Goal: Complete application form

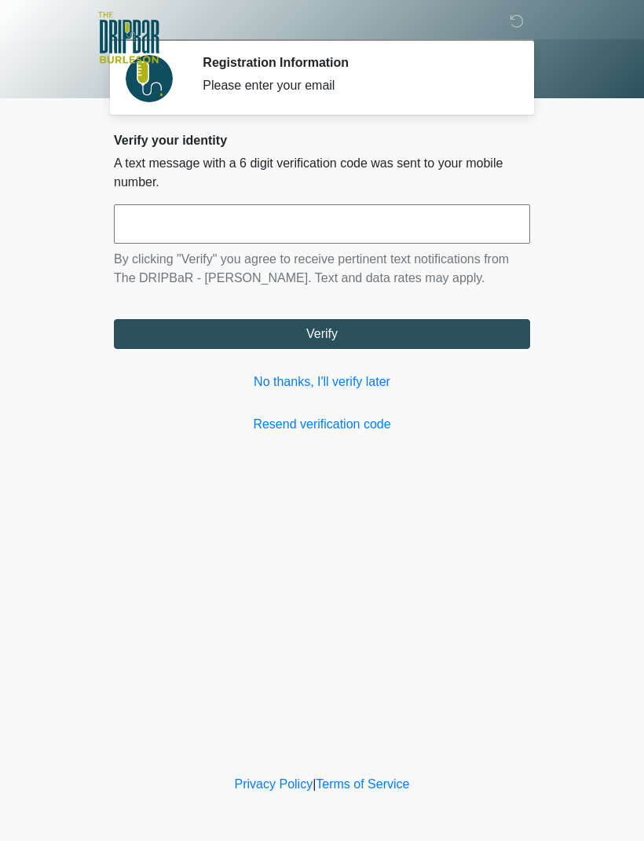
click at [285, 221] on input "text" at bounding box center [322, 223] width 417 height 39
type input "******"
click at [398, 335] on button "Verify" at bounding box center [322, 334] width 417 height 30
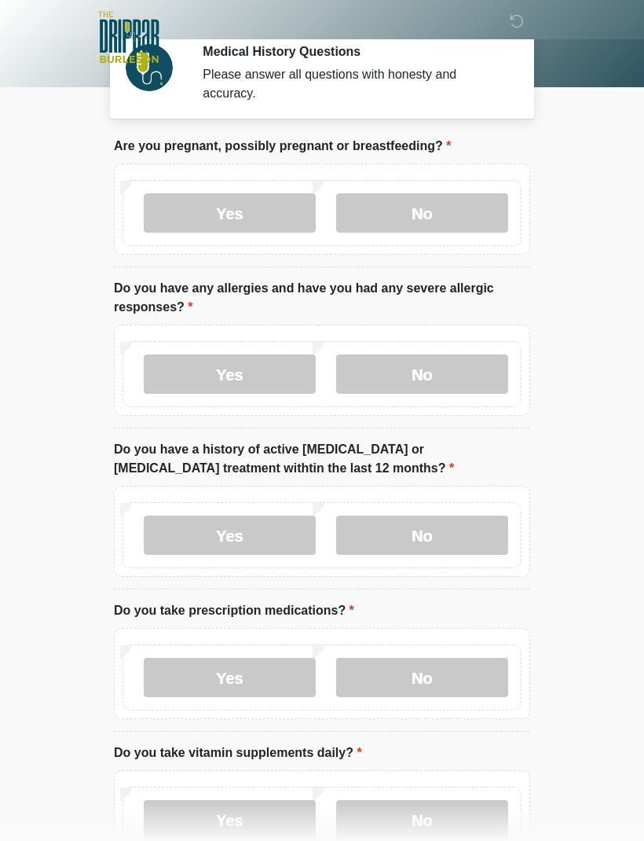
scroll to position [12, 0]
click at [450, 217] on label "No" at bounding box center [422, 212] width 172 height 39
click at [460, 372] on label "No" at bounding box center [422, 373] width 172 height 39
click at [444, 532] on label "No" at bounding box center [422, 534] width 172 height 39
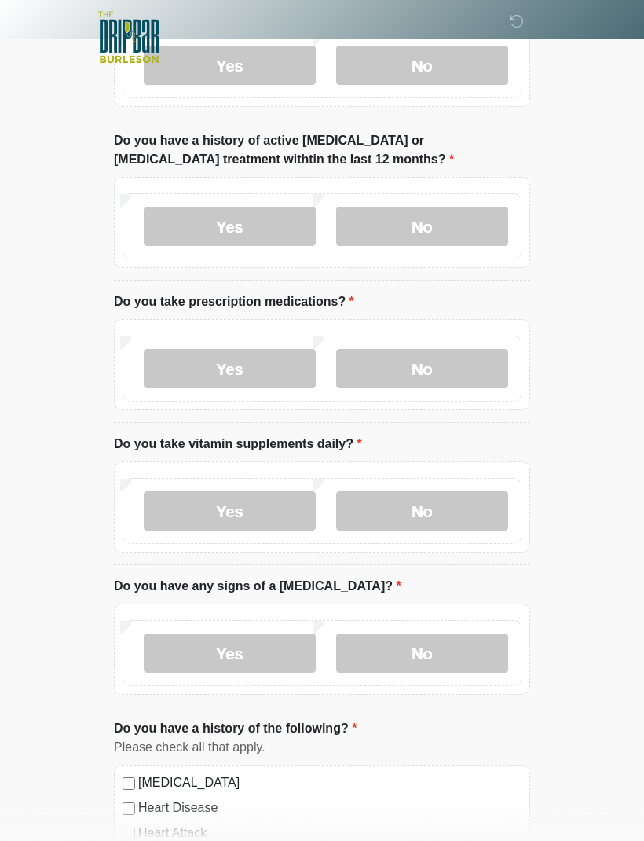
scroll to position [320, 0]
click at [274, 353] on label "Yes" at bounding box center [230, 368] width 172 height 39
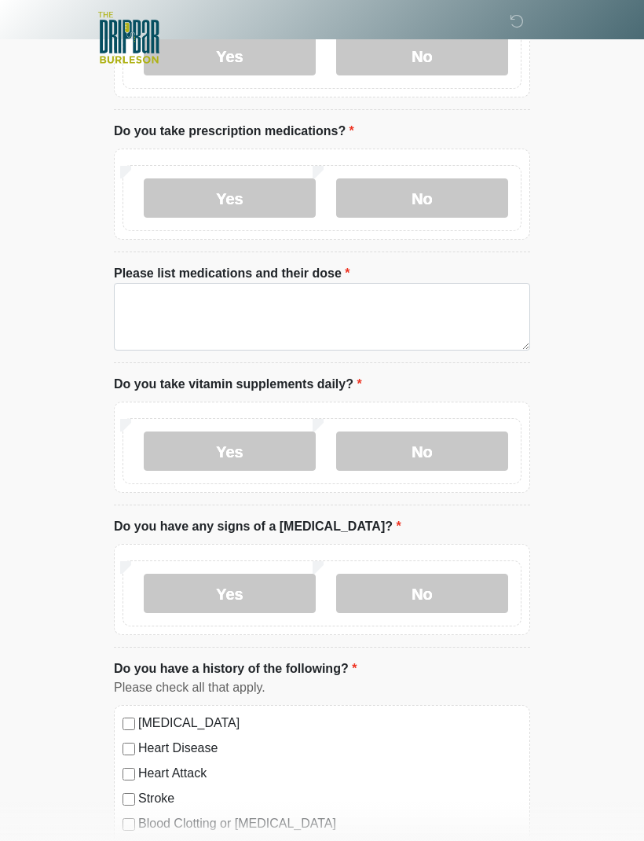
scroll to position [488, 0]
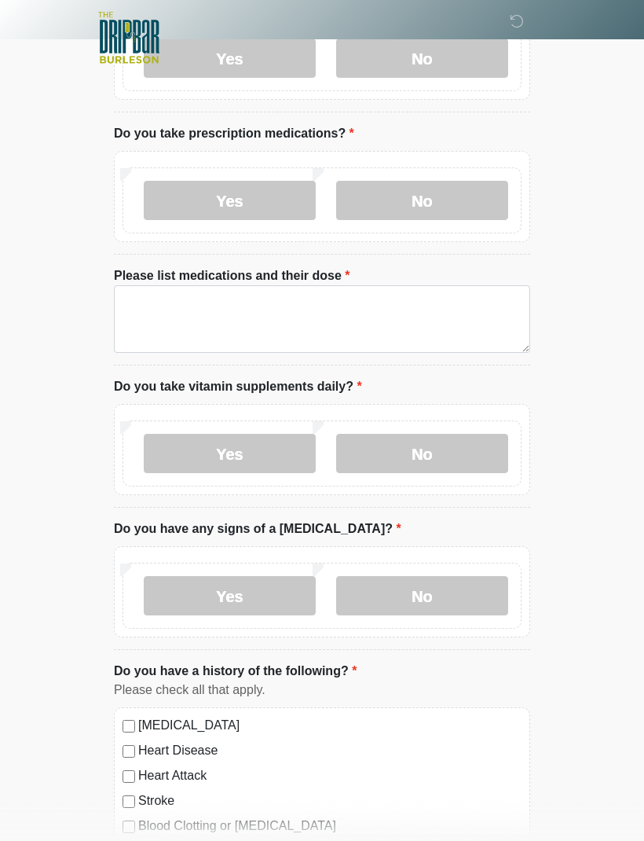
click at [440, 204] on label "No" at bounding box center [422, 200] width 172 height 39
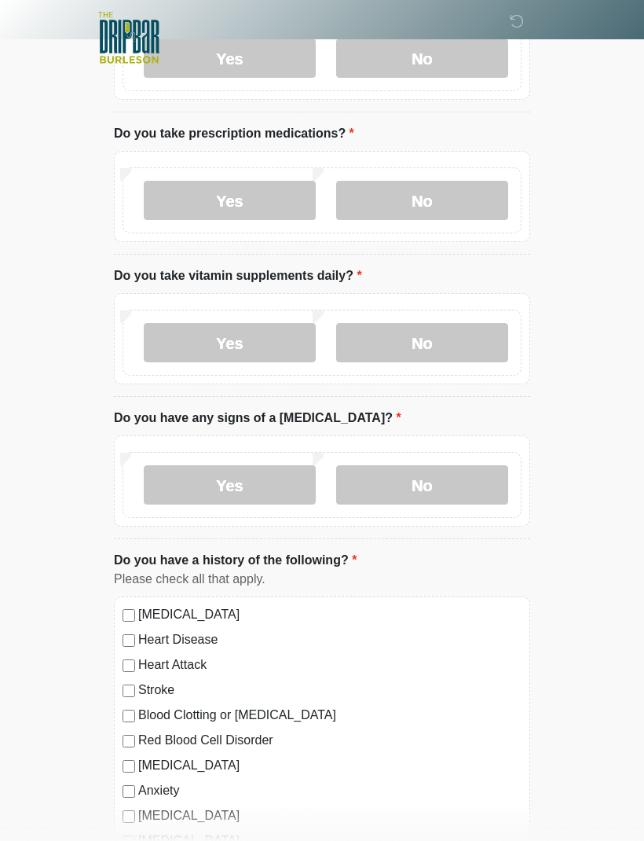
click at [454, 348] on label "No" at bounding box center [422, 342] width 172 height 39
click at [281, 341] on label "Yes" at bounding box center [230, 342] width 172 height 39
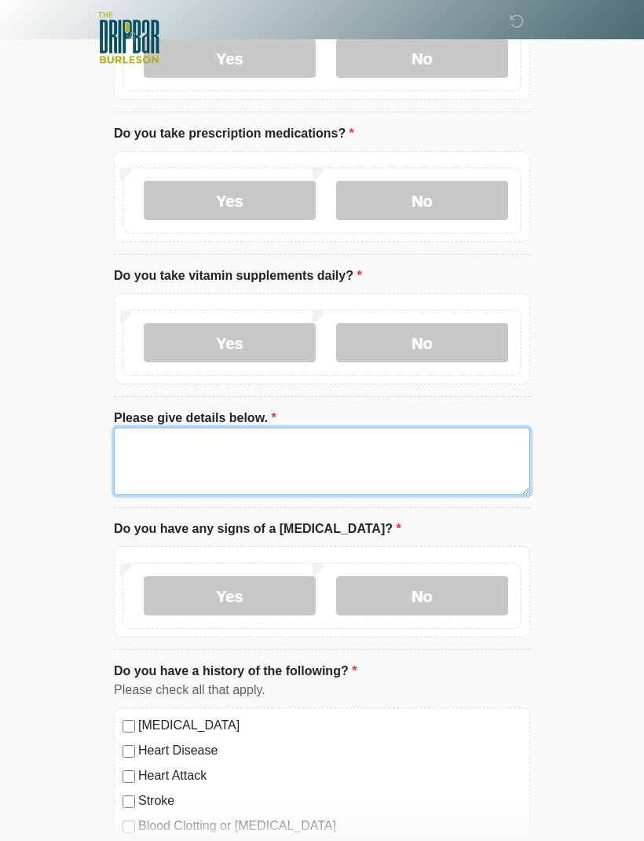
click at [238, 462] on textarea "Please give details below." at bounding box center [322, 462] width 417 height 68
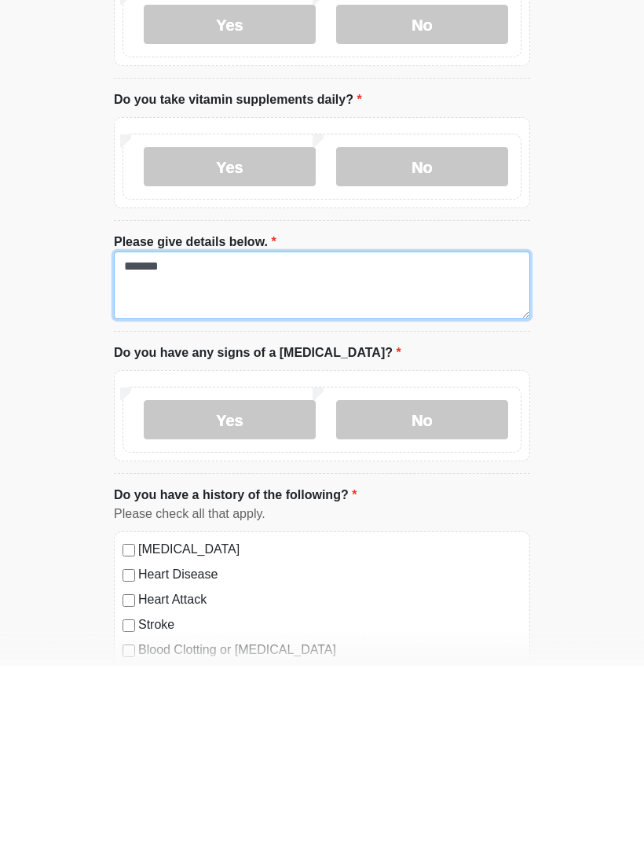
type textarea "*******"
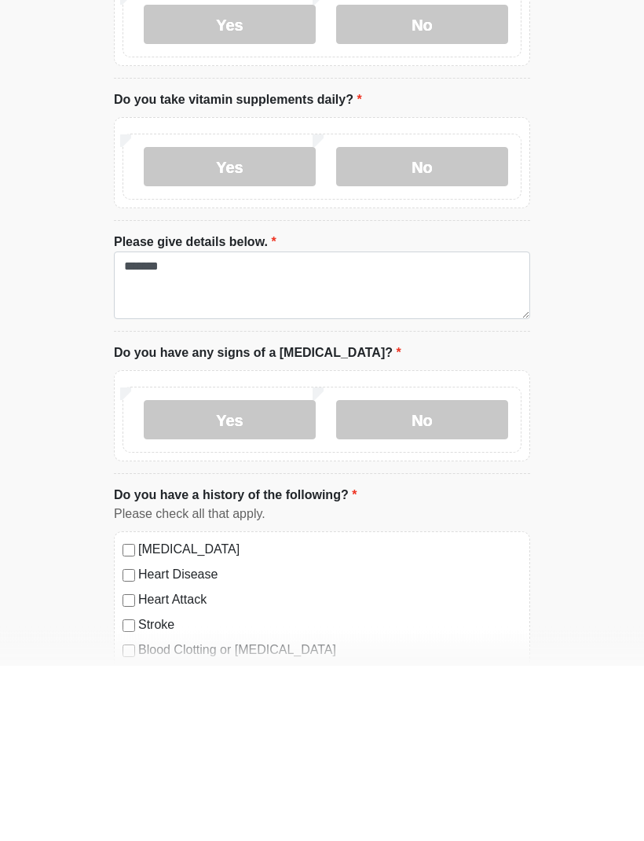
click at [446, 576] on label "No" at bounding box center [422, 595] width 172 height 39
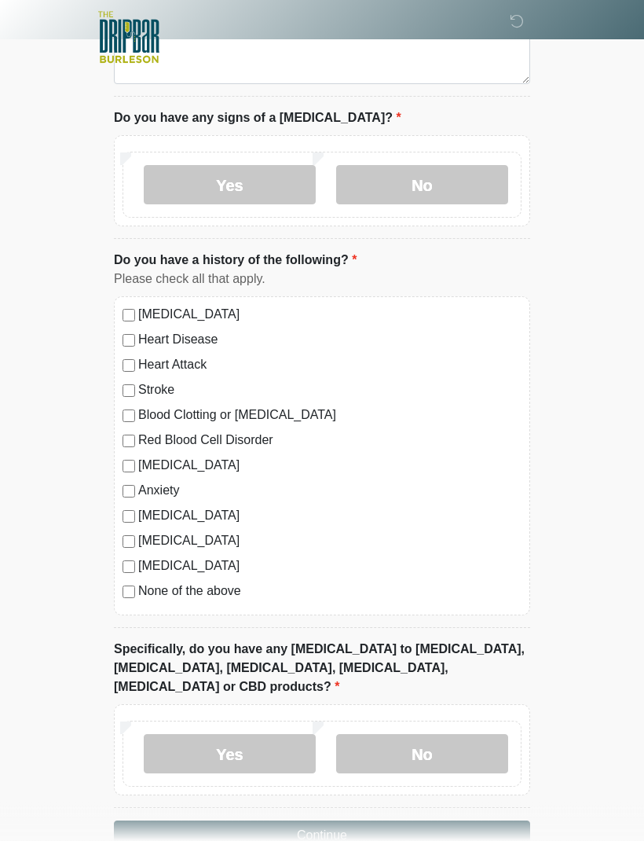
scroll to position [899, 0]
click at [117, 566] on div "[MEDICAL_DATA] Heart Disease Heart Attack Stroke Blood Clotting or [MEDICAL_DAT…" at bounding box center [322, 455] width 417 height 319
click at [453, 734] on label "No" at bounding box center [422, 753] width 172 height 39
click at [466, 821] on button "Continue" at bounding box center [322, 836] width 417 height 30
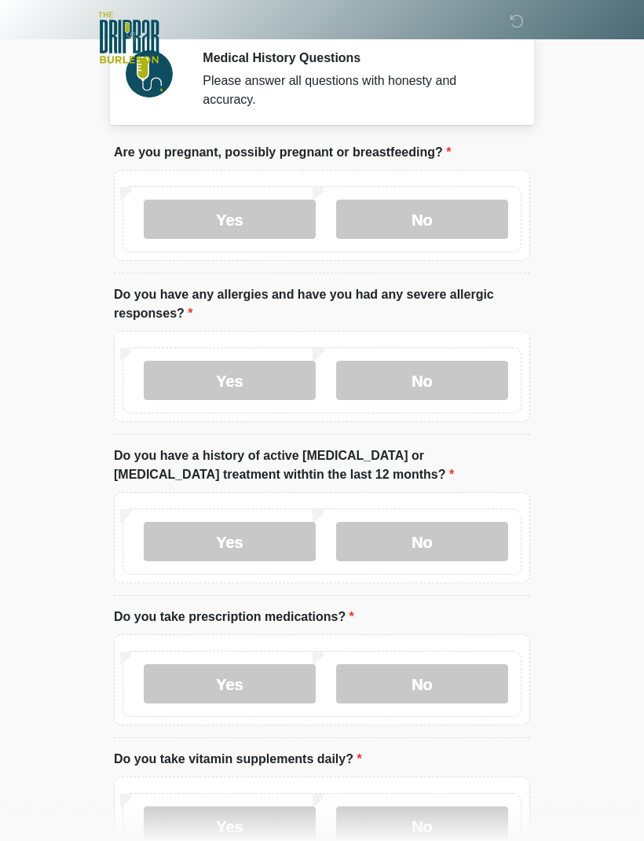
scroll to position [0, 0]
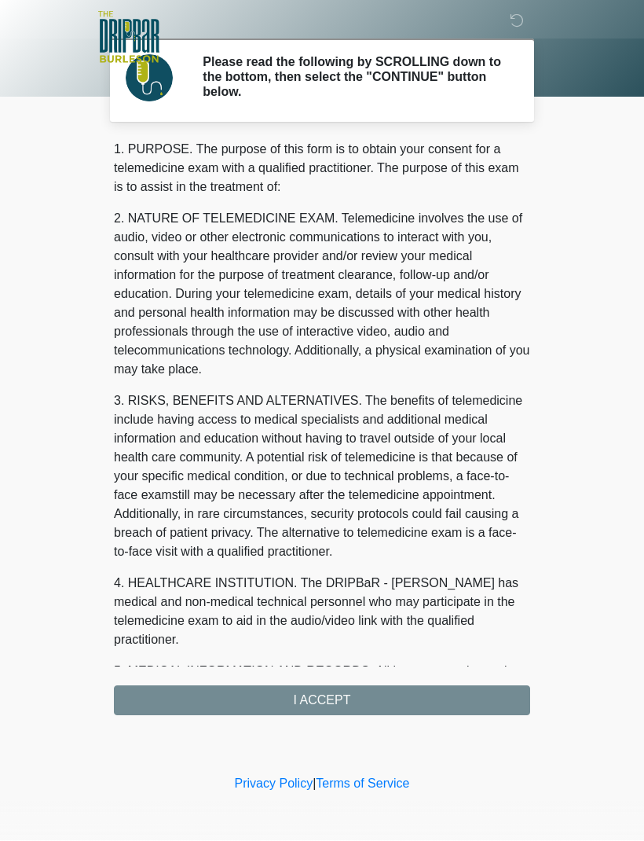
click at [492, 712] on div "1. PURPOSE. The purpose of this form is to obtain your consent for a telemedici…" at bounding box center [322, 428] width 417 height 575
click at [483, 698] on div "1. PURPOSE. The purpose of this form is to obtain your consent for a telemedici…" at bounding box center [322, 428] width 417 height 575
click at [363, 693] on div "1. PURPOSE. The purpose of this form is to obtain your consent for a telemedici…" at bounding box center [322, 428] width 417 height 575
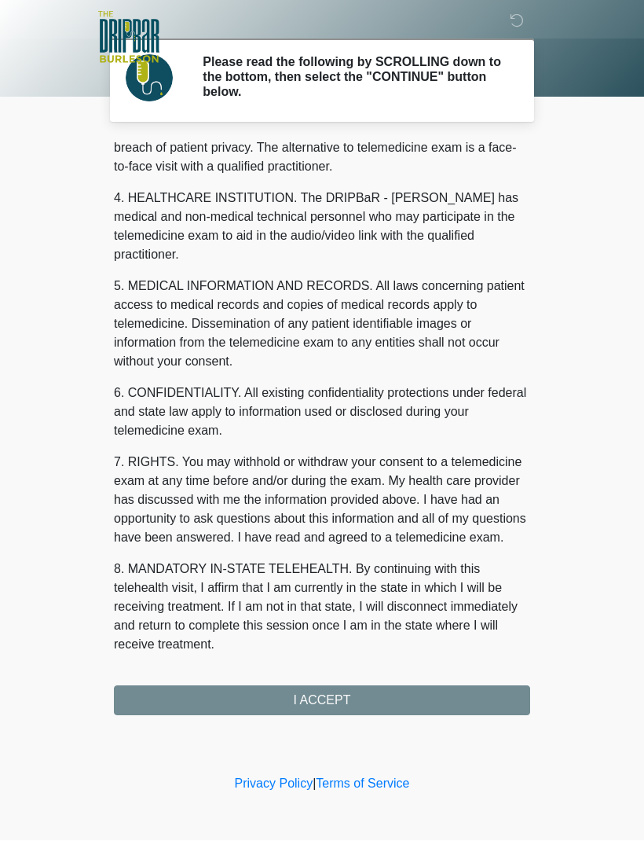
scroll to position [423, 0]
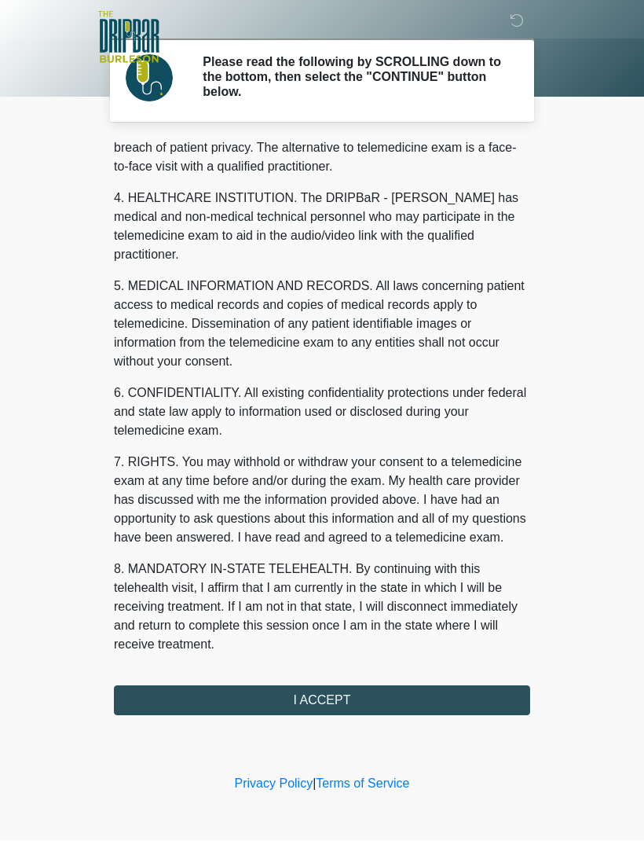
click at [351, 692] on button "I ACCEPT" at bounding box center [322, 701] width 417 height 30
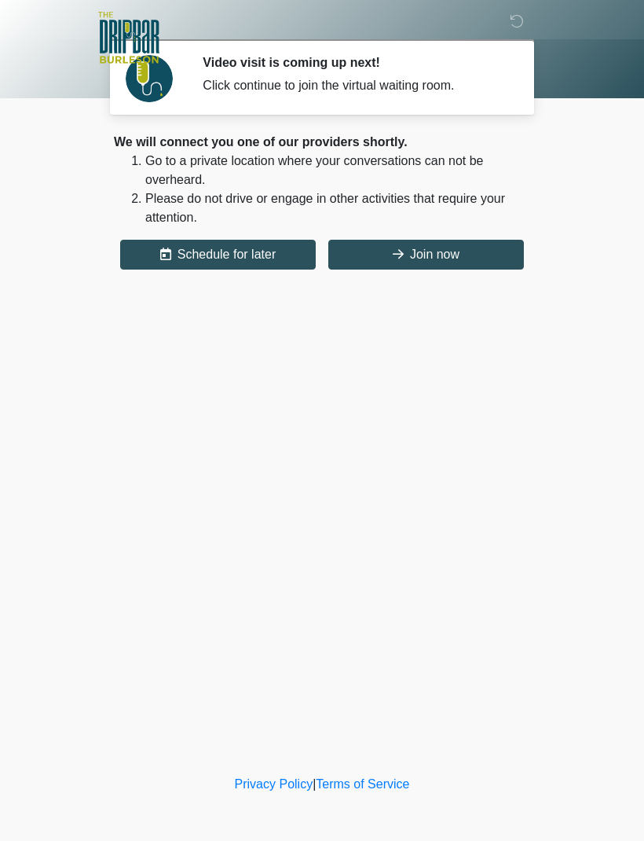
click at [446, 254] on button "Join now" at bounding box center [427, 255] width 196 height 30
